Goal: Ask a question

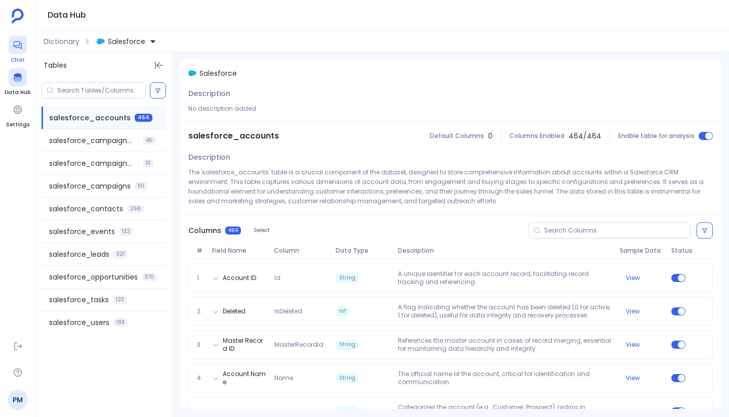
click at [22, 48] on icon at bounding box center [18, 45] width 10 height 10
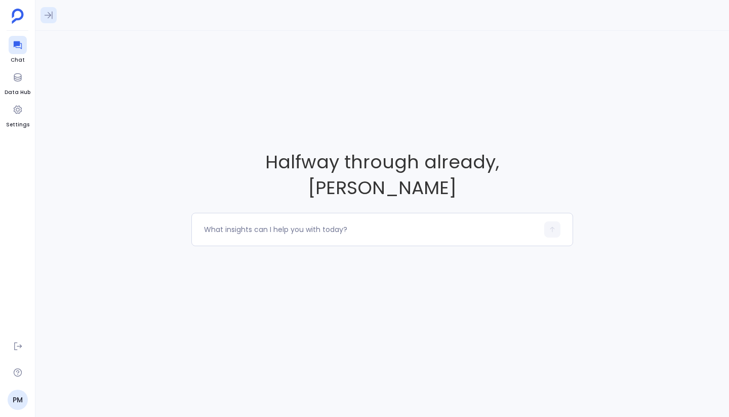
click at [48, 16] on icon at bounding box center [49, 15] width 10 height 10
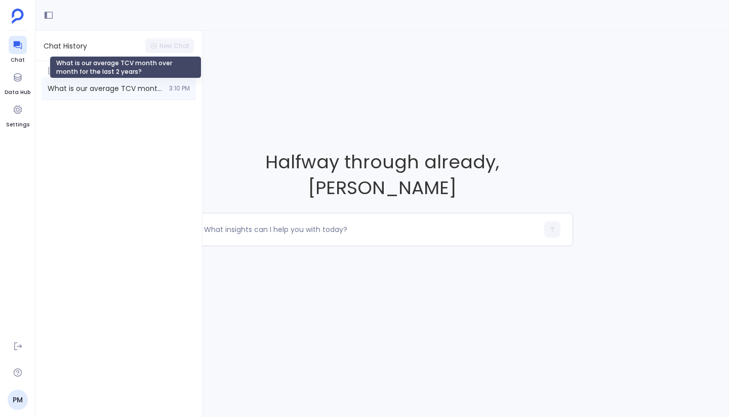
click at [109, 87] on span "What is our average TCV month over month for the last 2 years?" at bounding box center [105, 88] width 115 height 10
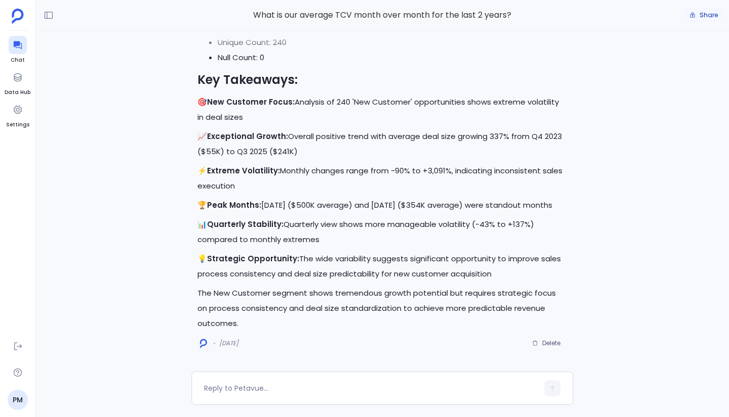
click at [696, 19] on button "Share" at bounding box center [703, 15] width 40 height 14
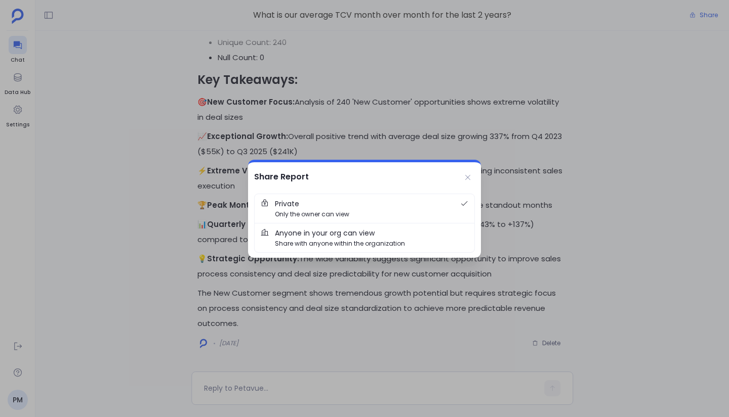
click at [324, 235] on span "Anyone in your org can view" at bounding box center [325, 233] width 100 height 11
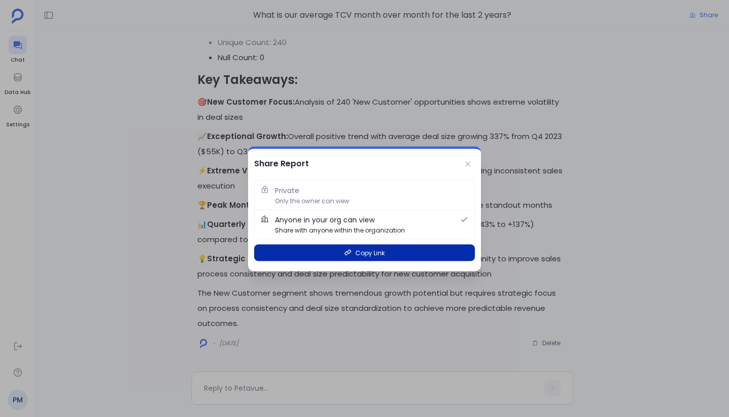
click at [369, 255] on span "Copy Link" at bounding box center [369, 253] width 29 height 10
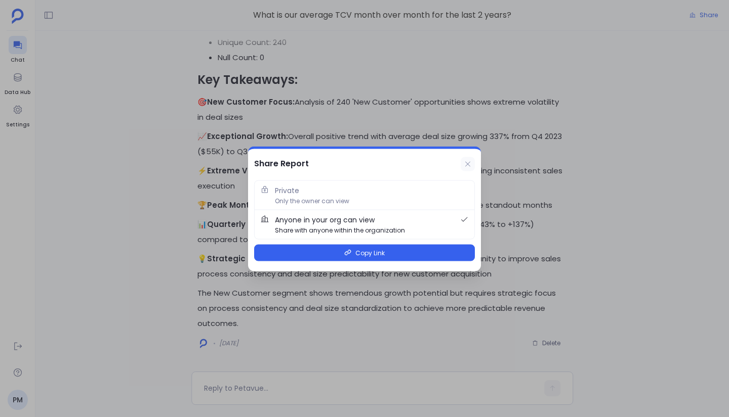
click at [467, 163] on icon at bounding box center [467, 163] width 5 height 5
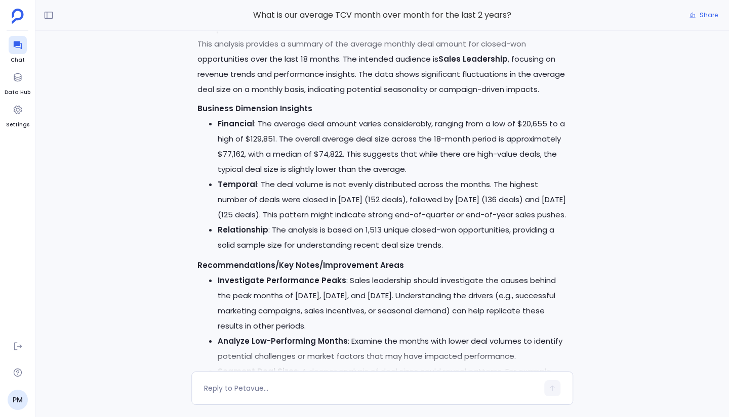
scroll to position [-11844, 0]
